Goal: Transaction & Acquisition: Obtain resource

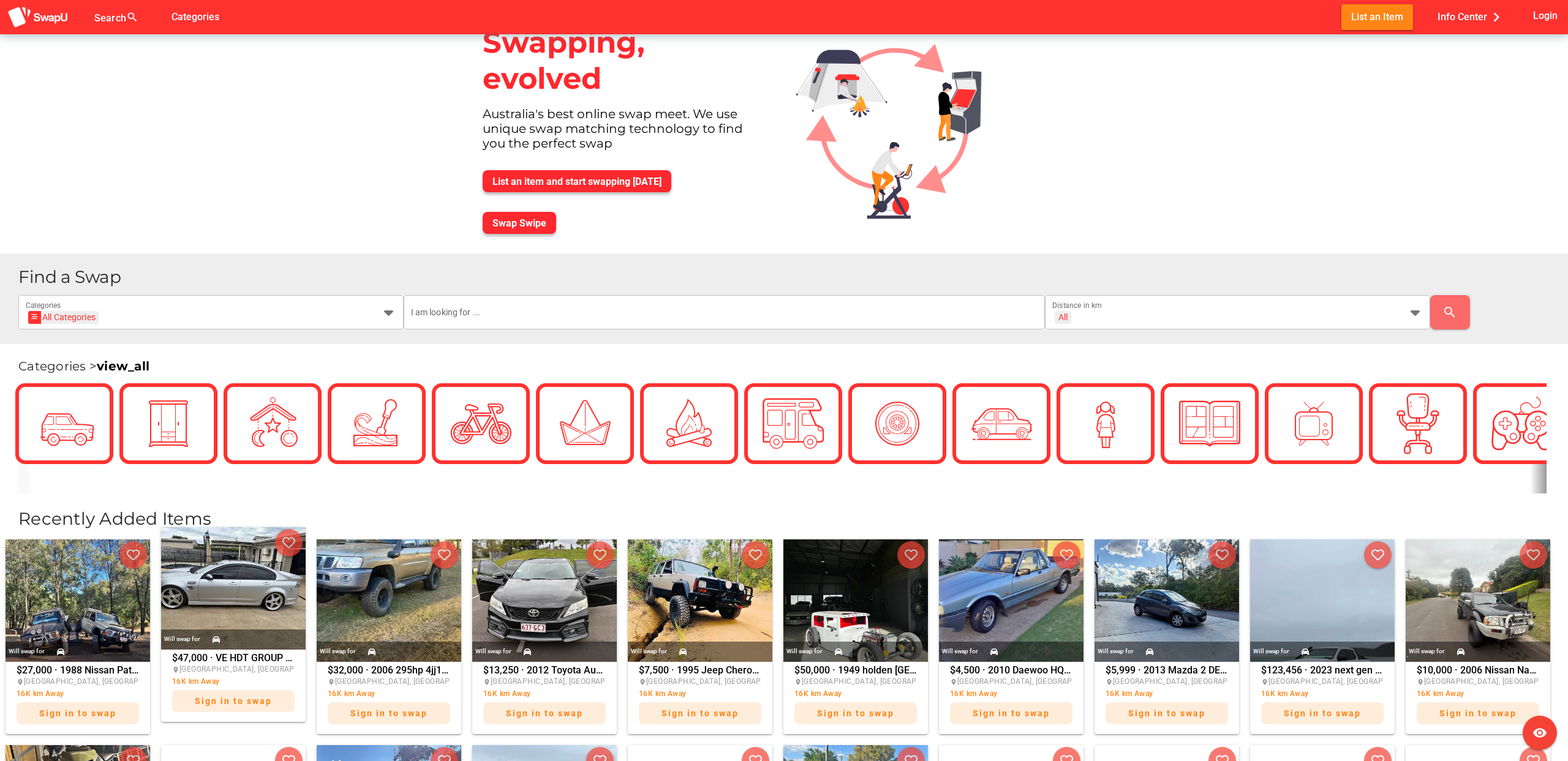
scroll to position [32, 0]
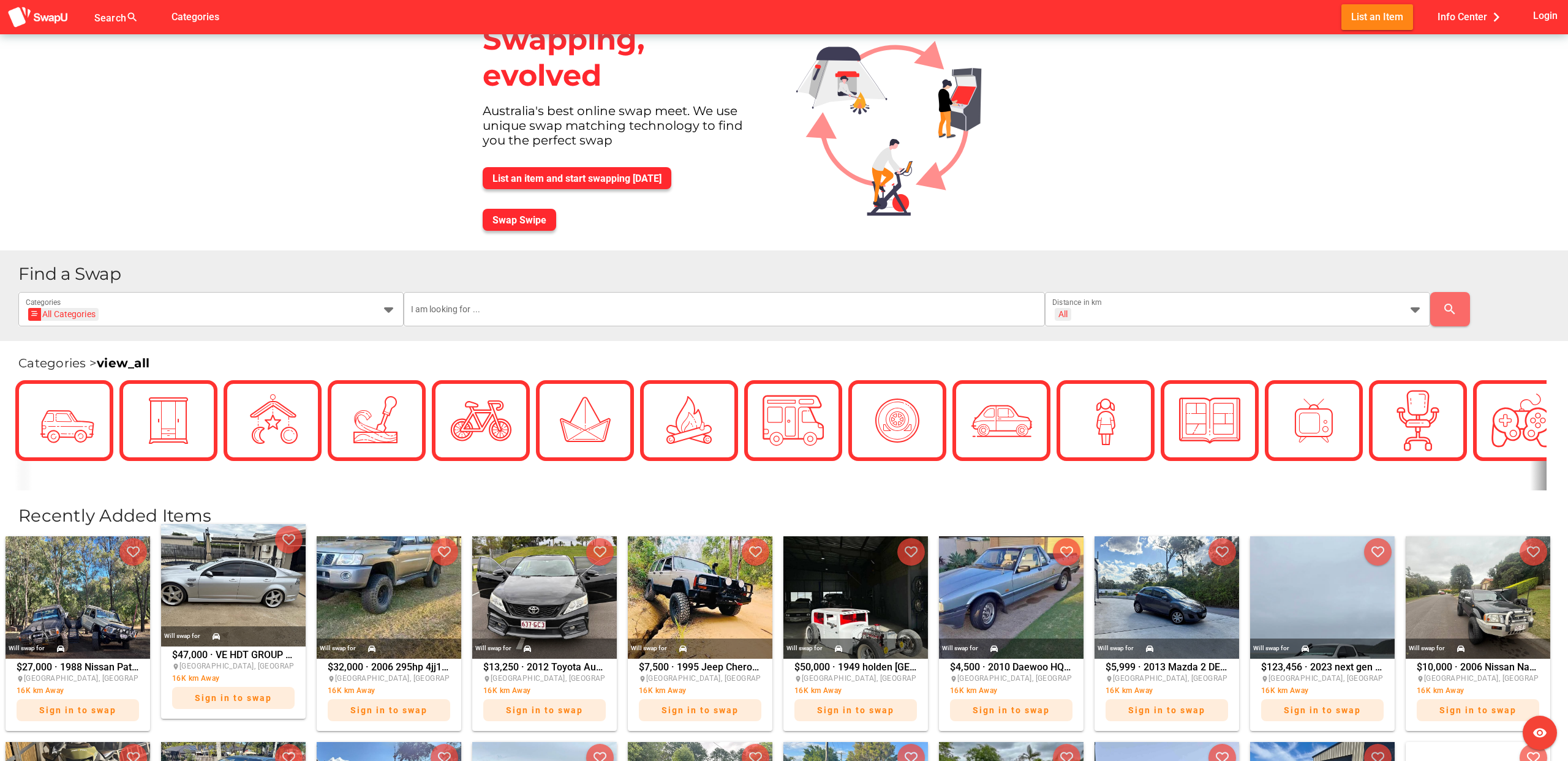
click at [245, 608] on img at bounding box center [233, 585] width 145 height 122
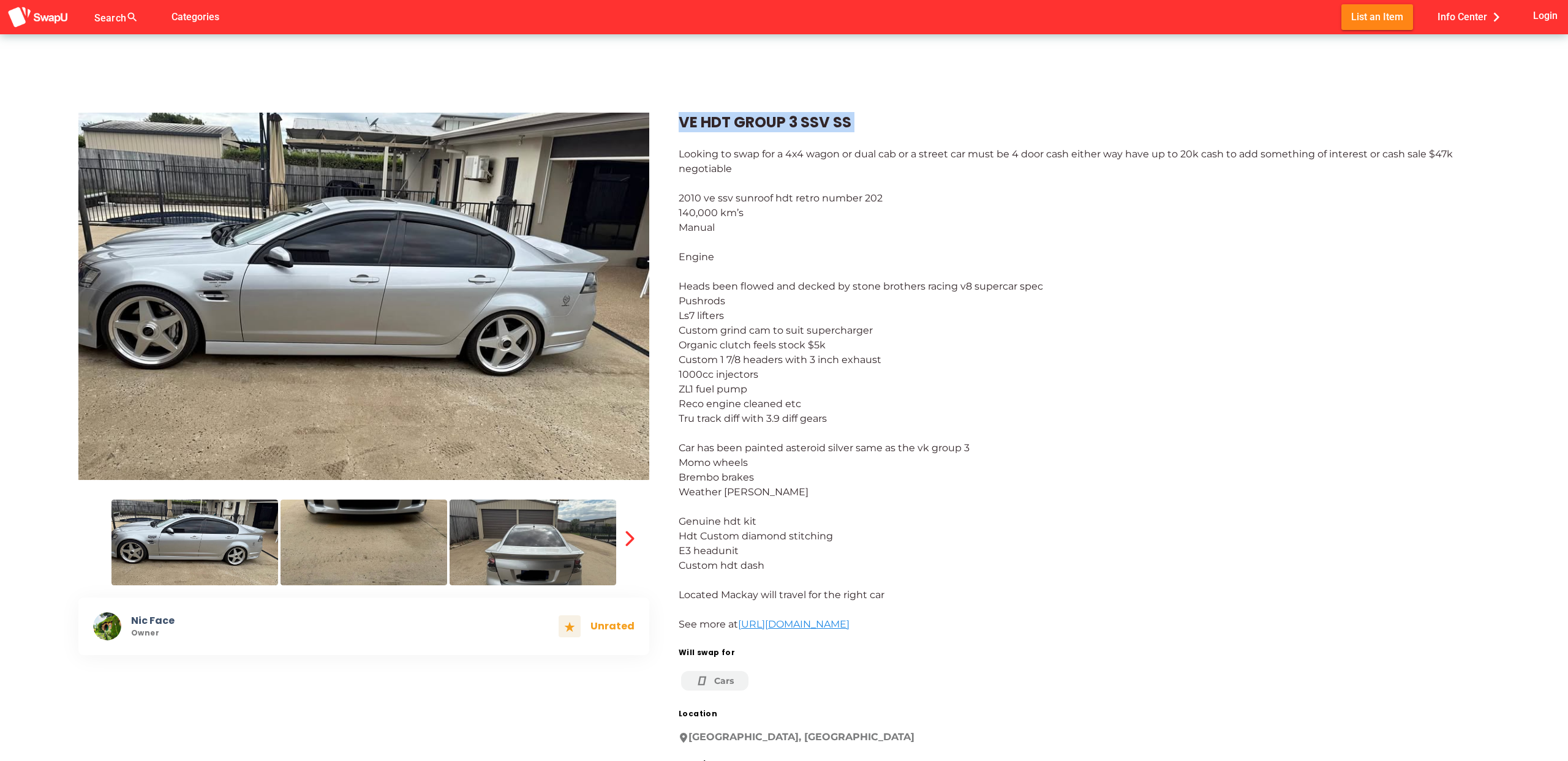
drag, startPoint x: 678, startPoint y: 122, endPoint x: 871, endPoint y: 138, distance: 193.7
click at [871, 138] on div "VE HDT GROUP 3 SSV SS Looking to swap for a 4x4 wagon or dual cab or a street c…" at bounding box center [1069, 562] width 840 height 958
copy div "VE HDT GROUP 3 SSV SS"
click at [850, 624] on link "[URL][DOMAIN_NAME]" at bounding box center [794, 624] width 111 height 11
click at [651, 88] on div "VE HDT GROUP 3 SSV SS Looking to swap for a 4x4 wagon or dual cab or a street c…" at bounding box center [1069, 562] width 840 height 958
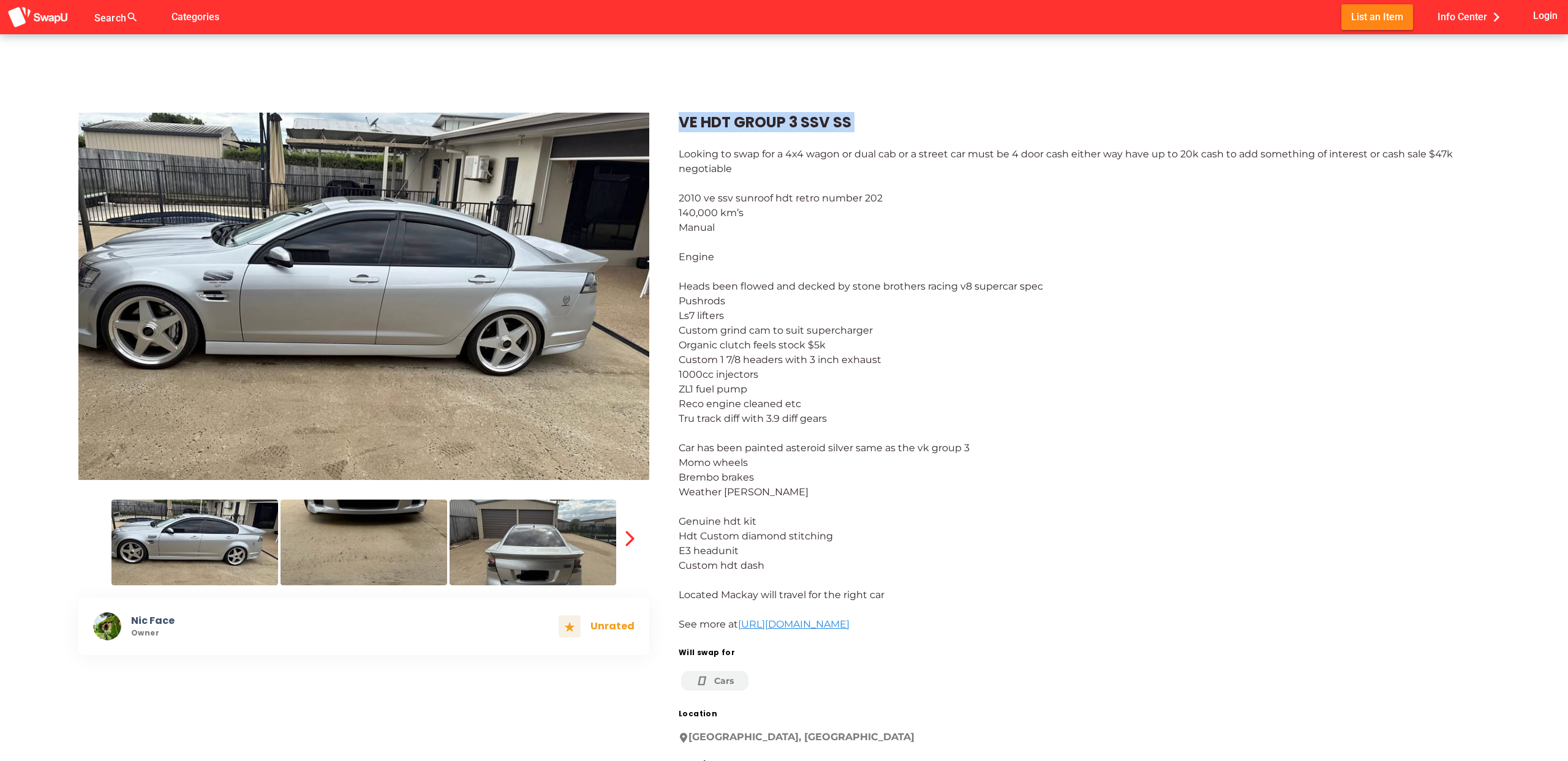
drag, startPoint x: 674, startPoint y: 124, endPoint x: 859, endPoint y: 133, distance: 185.2
click at [859, 133] on div "VE HDT GROUP 3 SSV SS Looking to swap for a 4x4 wagon or dual cab or a street c…" at bounding box center [1069, 562] width 840 height 958
copy div "VE HDT GROUP 3 SSV SS"
